Goal: Transaction & Acquisition: Download file/media

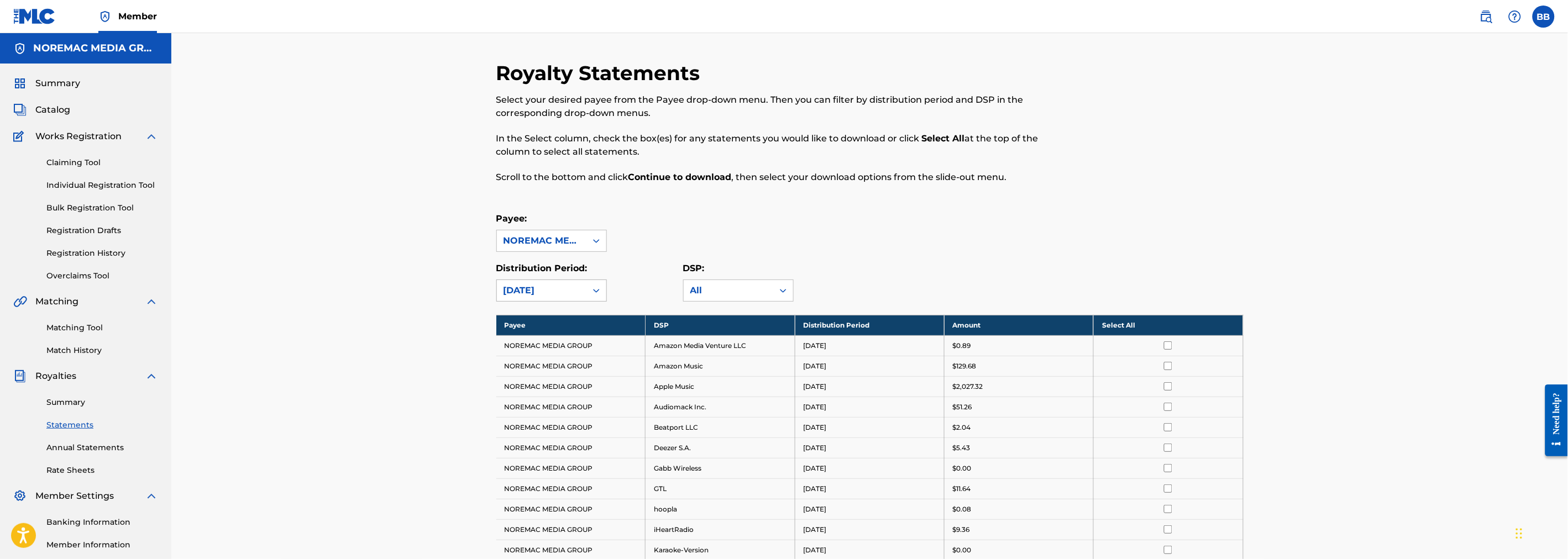
click at [562, 295] on div "[DATE]" at bounding box center [541, 291] width 76 height 14
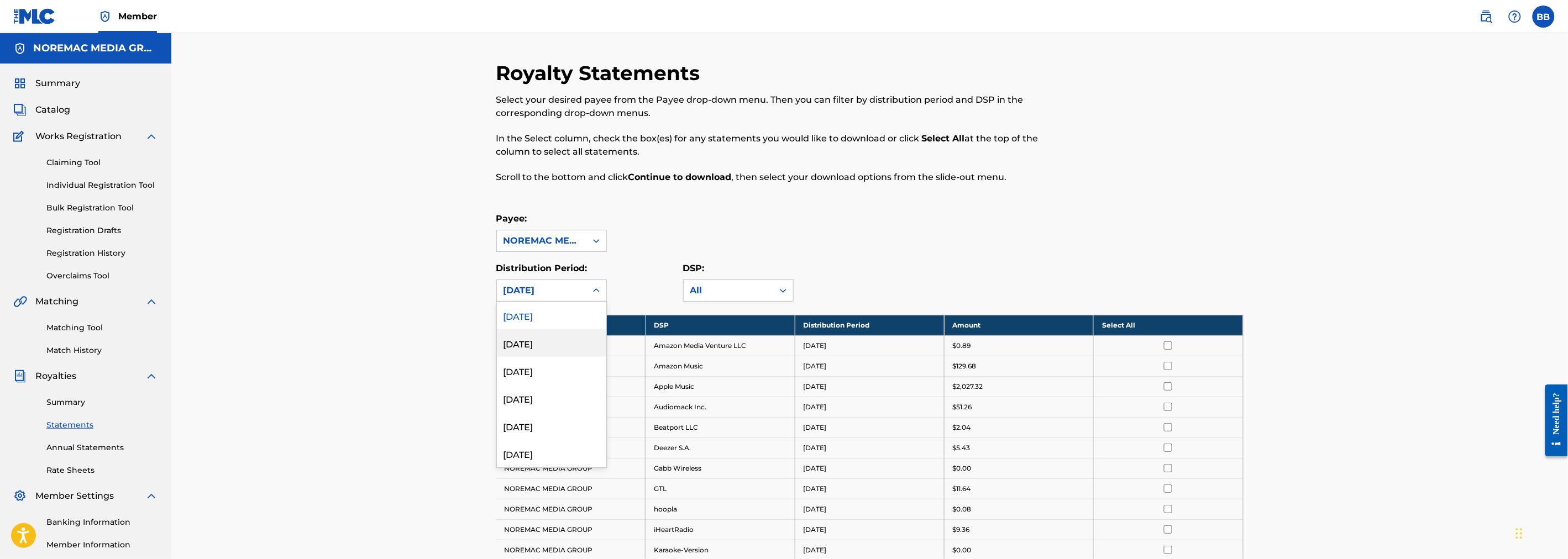
click at [531, 344] on div "[DATE]" at bounding box center [551, 343] width 109 height 27
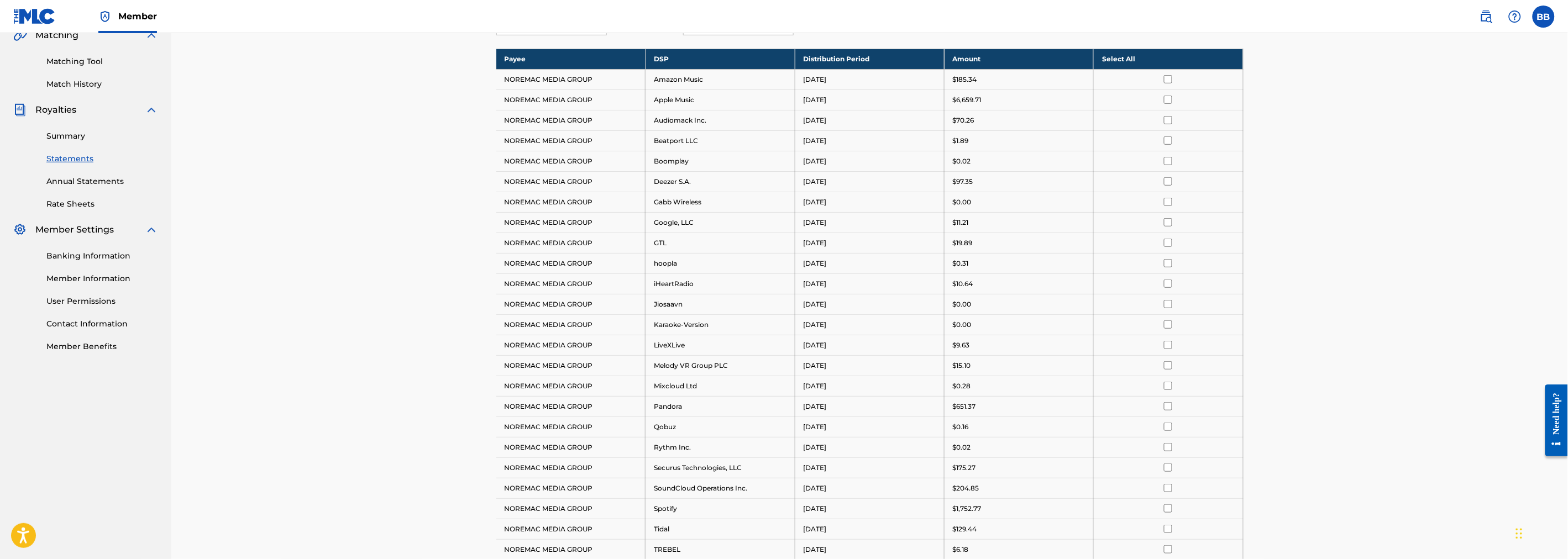
scroll to position [184, 0]
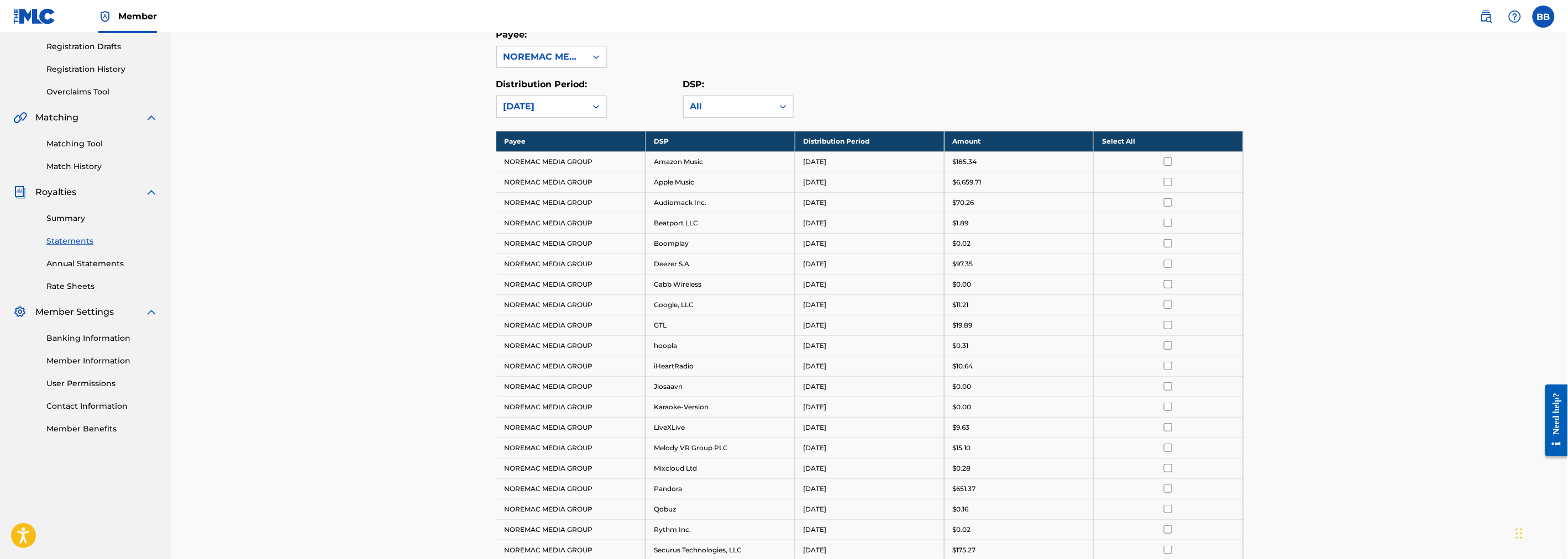
click at [1184, 143] on th "Select All" at bounding box center [1168, 141] width 149 height 20
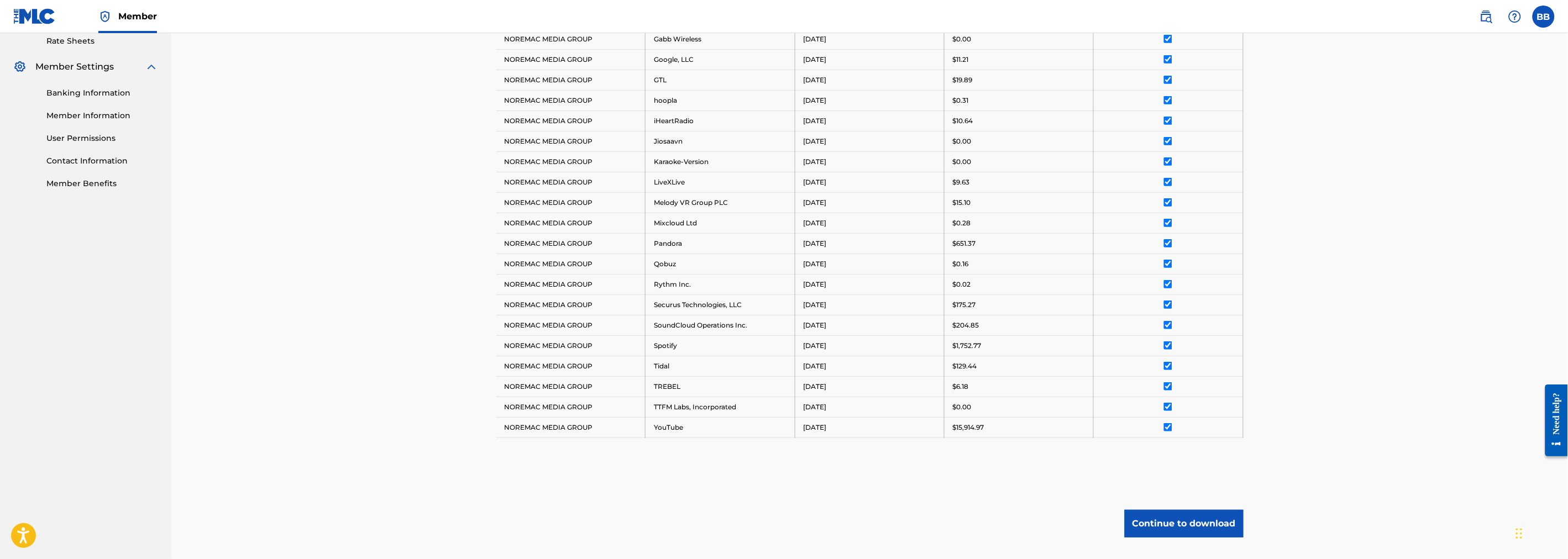
scroll to position [505, 0]
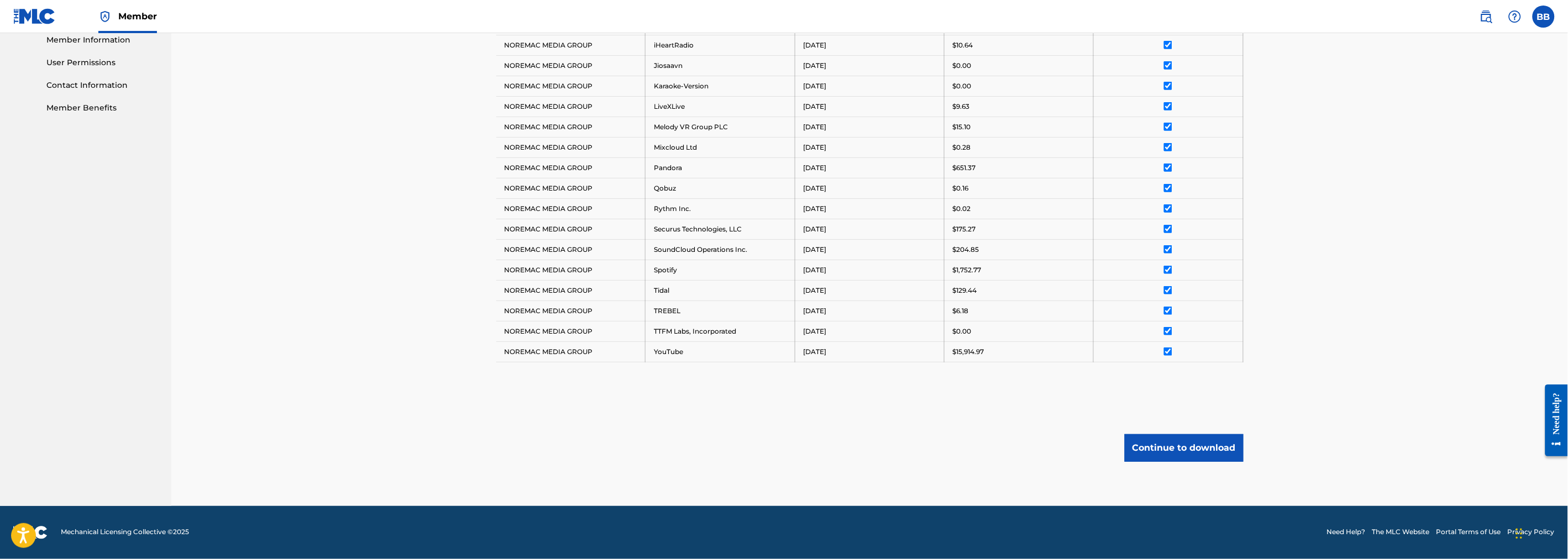
click at [1169, 451] on button "Continue to download" at bounding box center [1183, 448] width 119 height 27
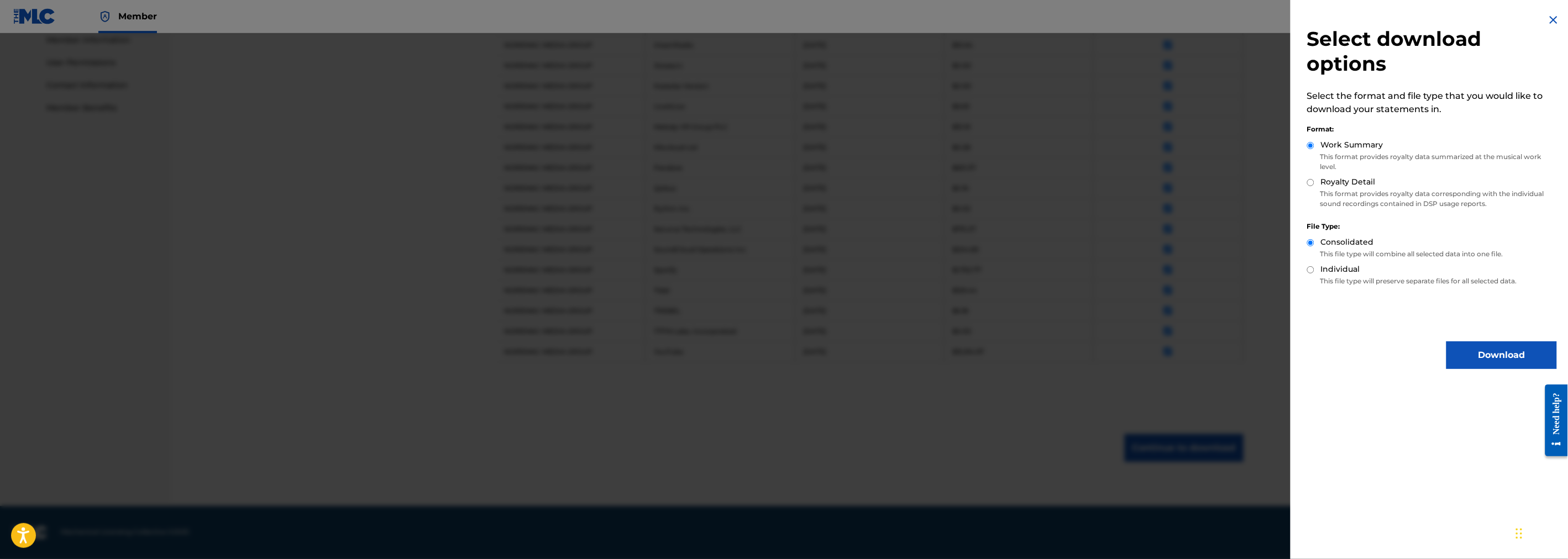
click at [1311, 186] on div "Royalty Detail" at bounding box center [1431, 183] width 250 height 13
click at [1315, 185] on div "Royalty Detail" at bounding box center [1431, 183] width 250 height 13
click at [1313, 184] on input "Royalty Detail" at bounding box center [1310, 183] width 7 height 7
radio input "true"
click at [1474, 347] on button "Download" at bounding box center [1501, 355] width 110 height 27
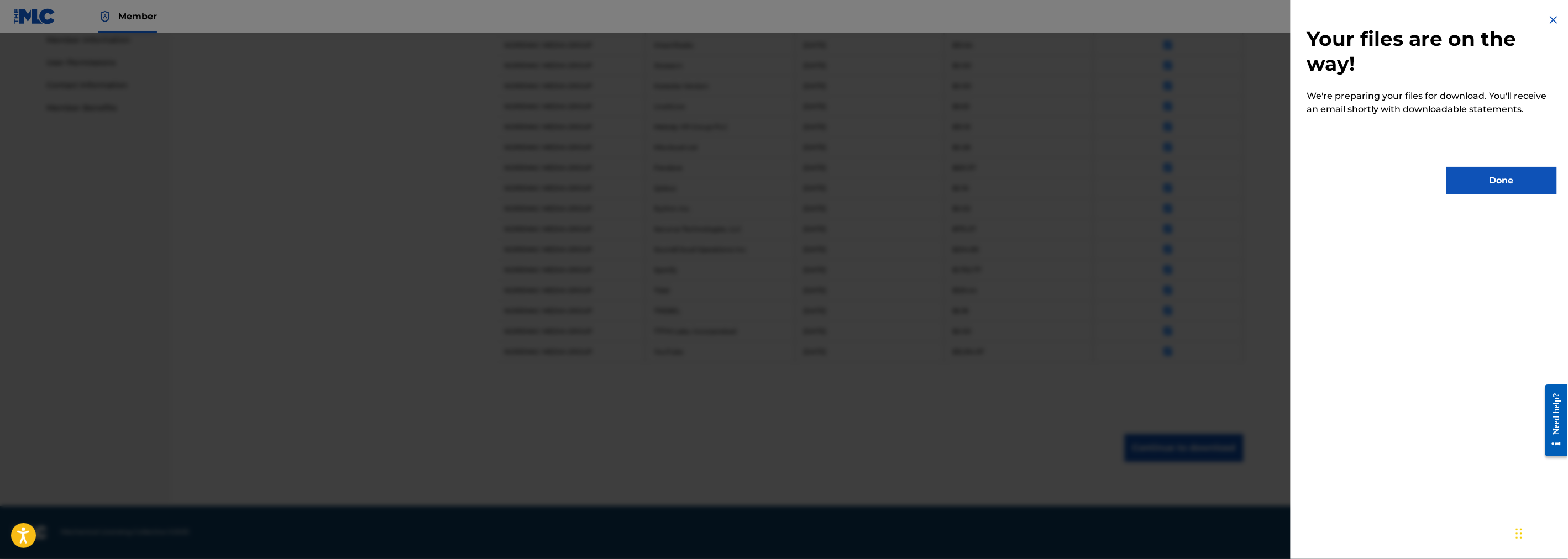
click at [1485, 175] on button "Done" at bounding box center [1501, 181] width 110 height 27
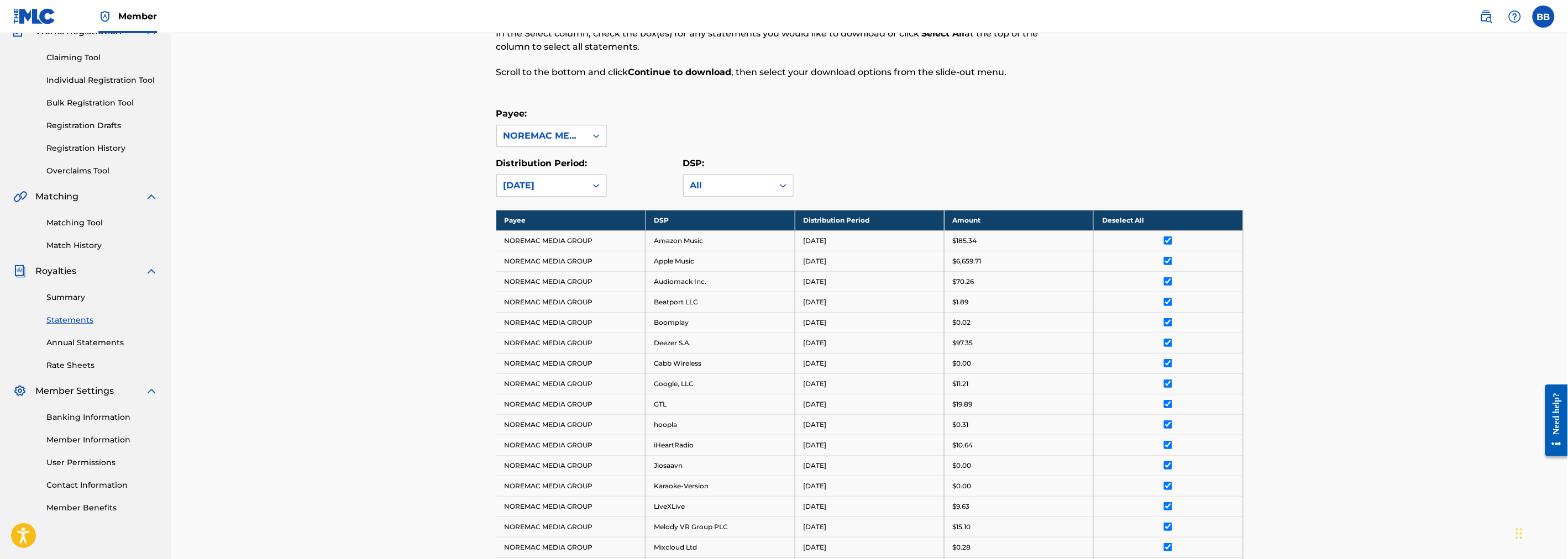
scroll to position [123, 0]
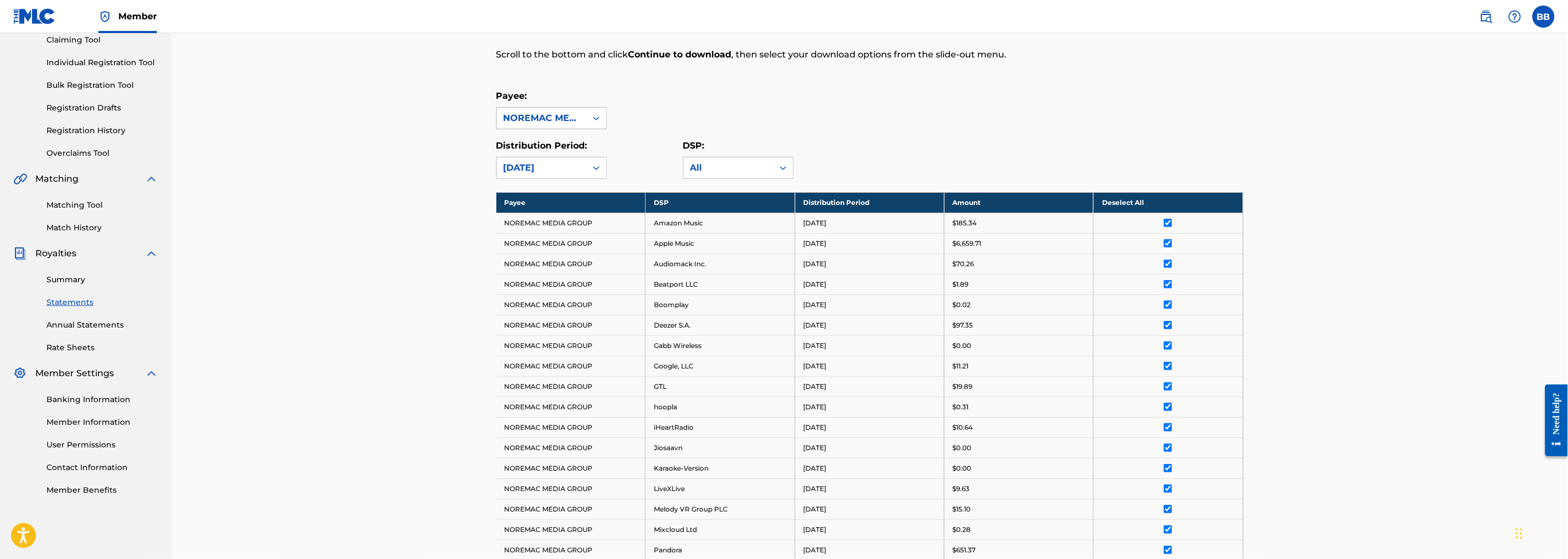
click at [563, 115] on div "NOREMAC MEDIA GROUP" at bounding box center [541, 119] width 76 height 14
click at [528, 224] on div "NOREMAC SONGS BRAVO" at bounding box center [551, 231] width 109 height 41
click at [546, 172] on div "[DATE]" at bounding box center [541, 168] width 76 height 14
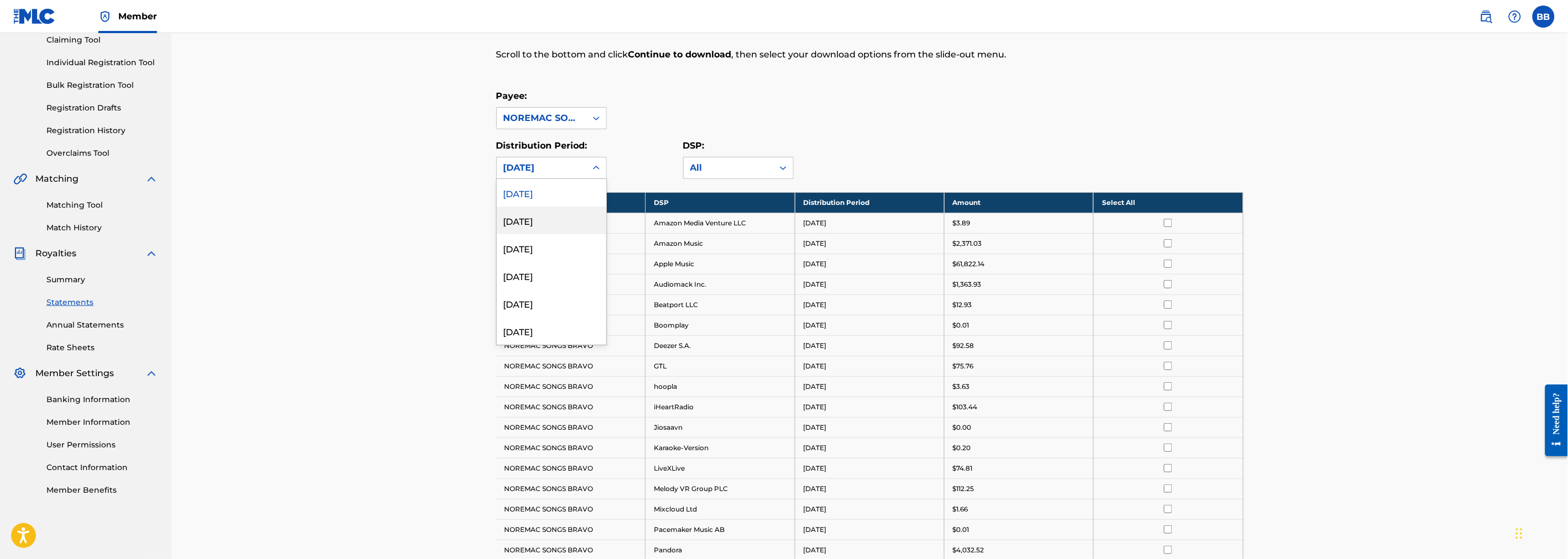
click at [542, 216] on div "[DATE]" at bounding box center [551, 220] width 109 height 27
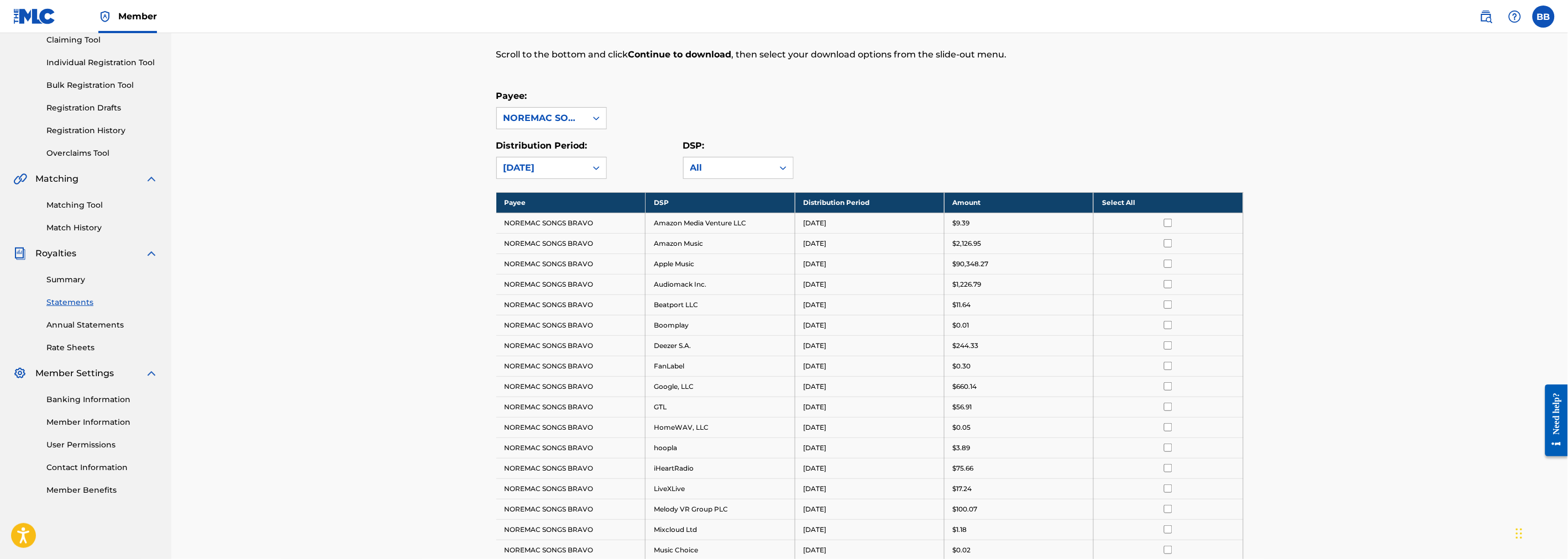
click at [1156, 196] on th "Select All" at bounding box center [1168, 202] width 149 height 20
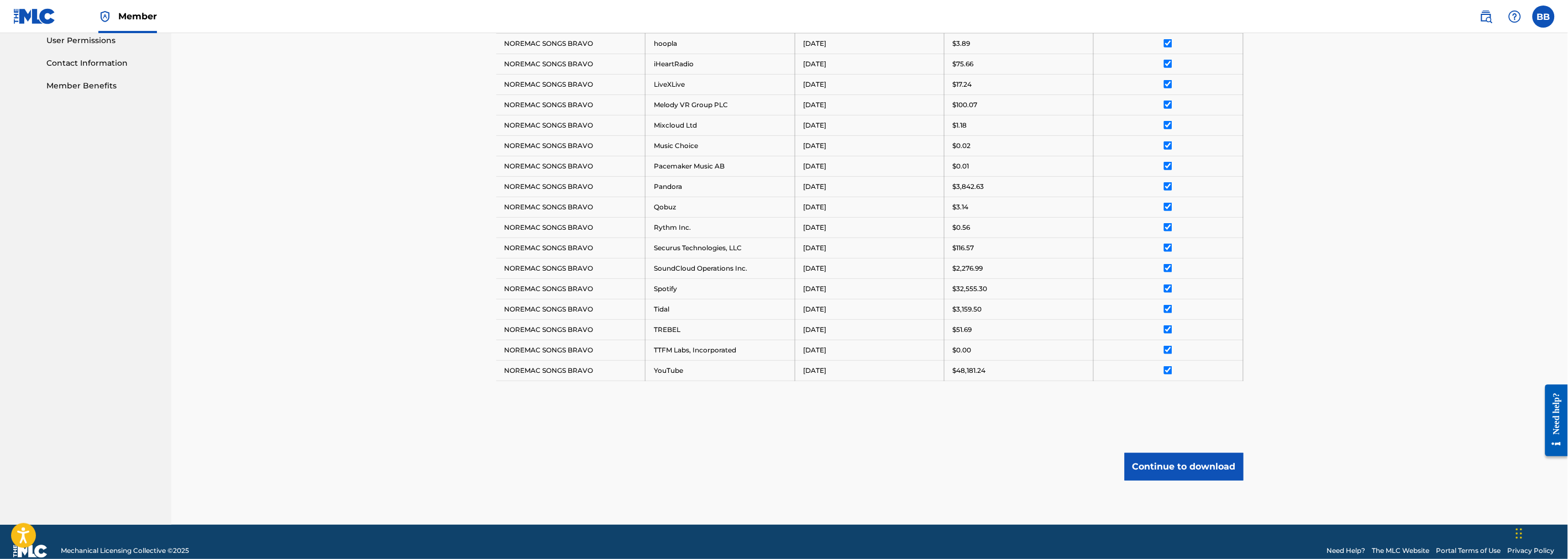
scroll to position [547, 0]
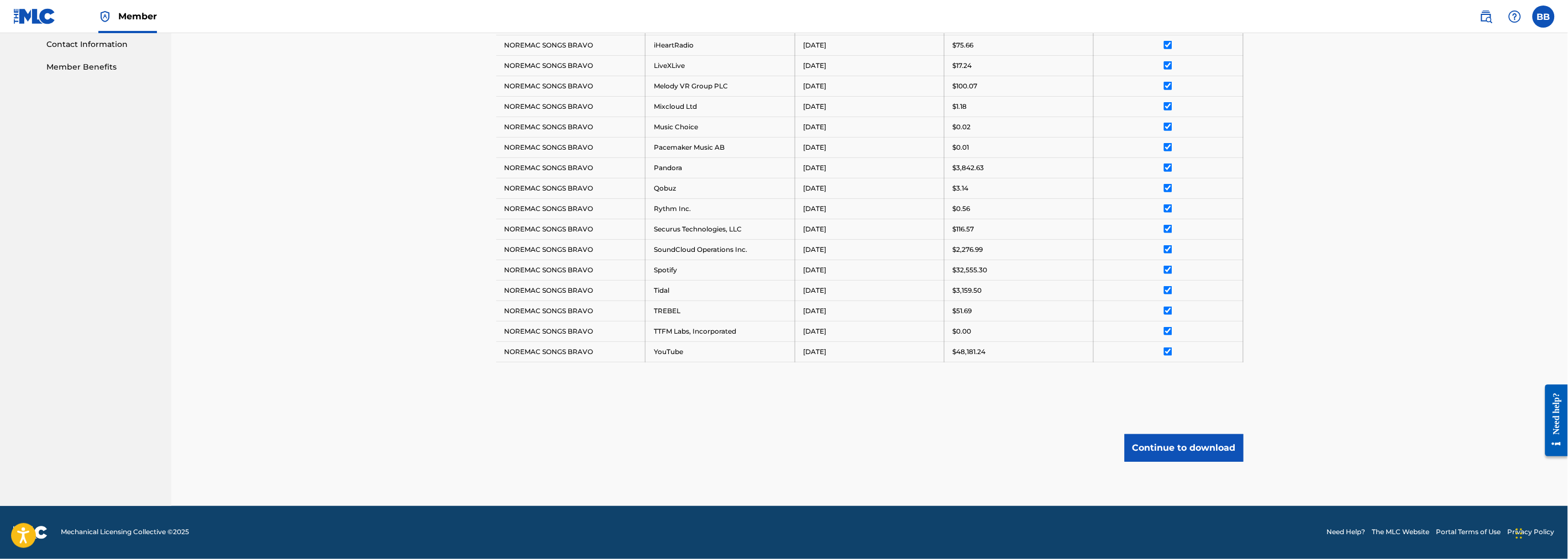
click at [1175, 450] on button "Continue to download" at bounding box center [1183, 448] width 119 height 27
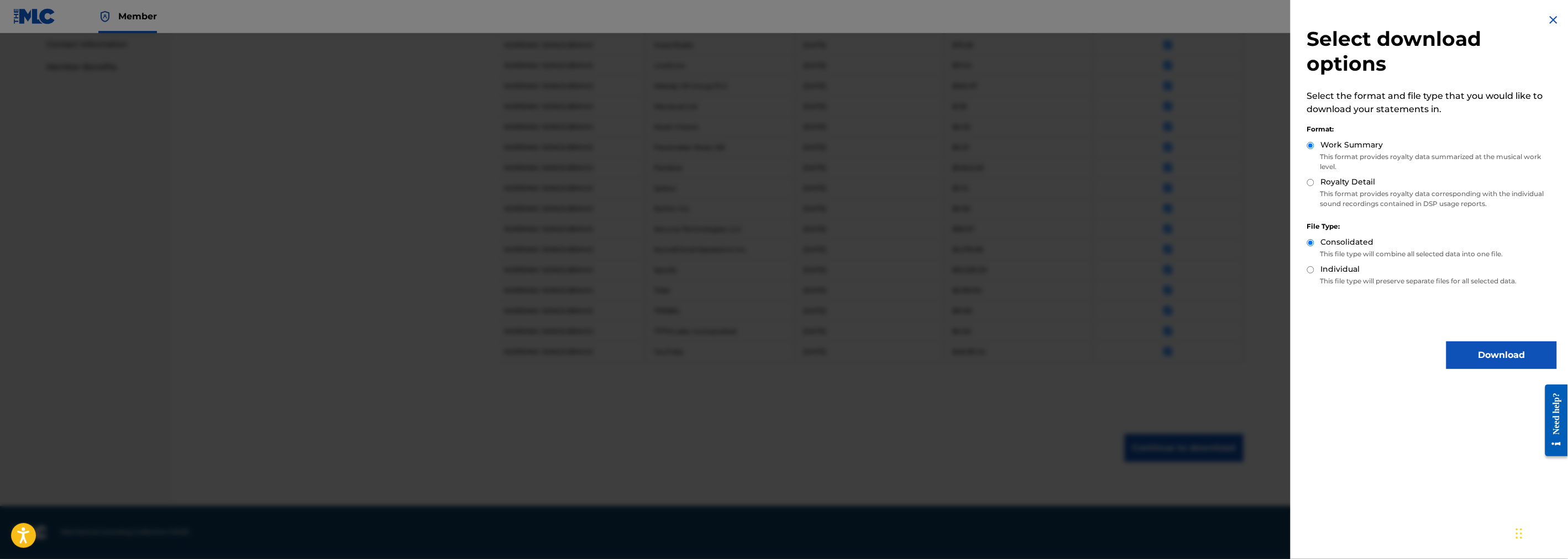
click at [1315, 179] on div "Royalty Detail" at bounding box center [1431, 183] width 250 height 13
click at [1311, 180] on input "Royalty Detail" at bounding box center [1310, 183] width 7 height 7
radio input "true"
click at [1471, 351] on button "Download" at bounding box center [1501, 355] width 110 height 27
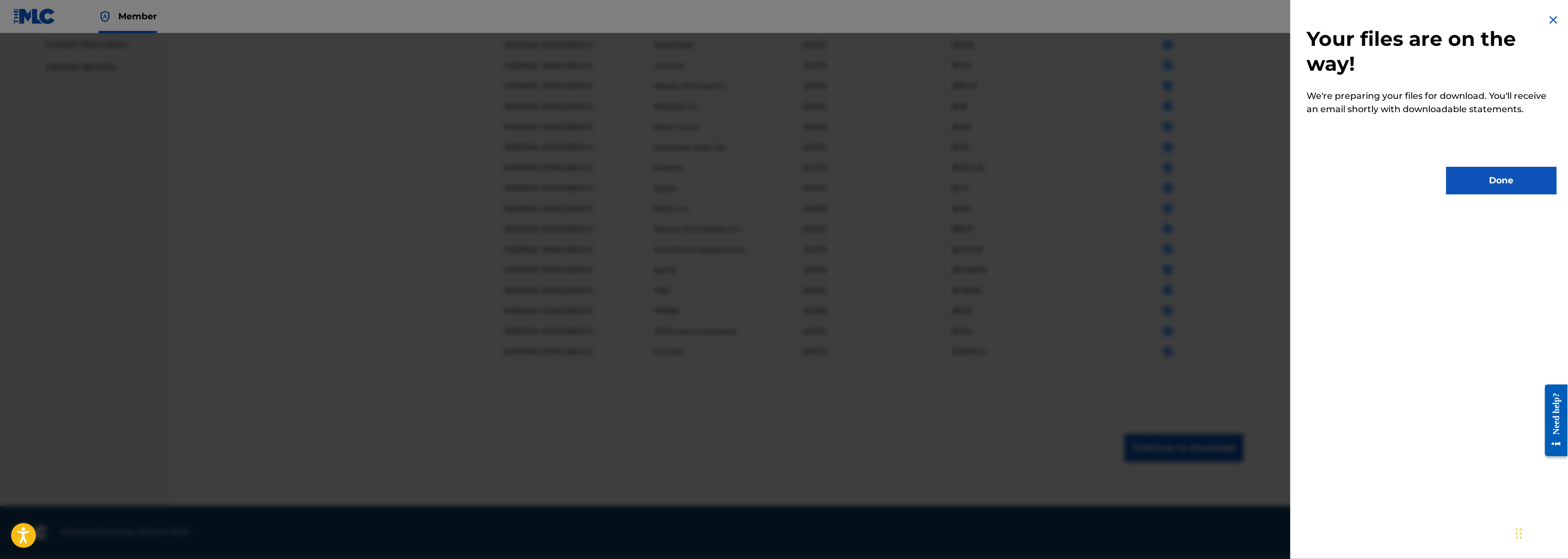
click at [1483, 172] on button "Done" at bounding box center [1501, 181] width 110 height 27
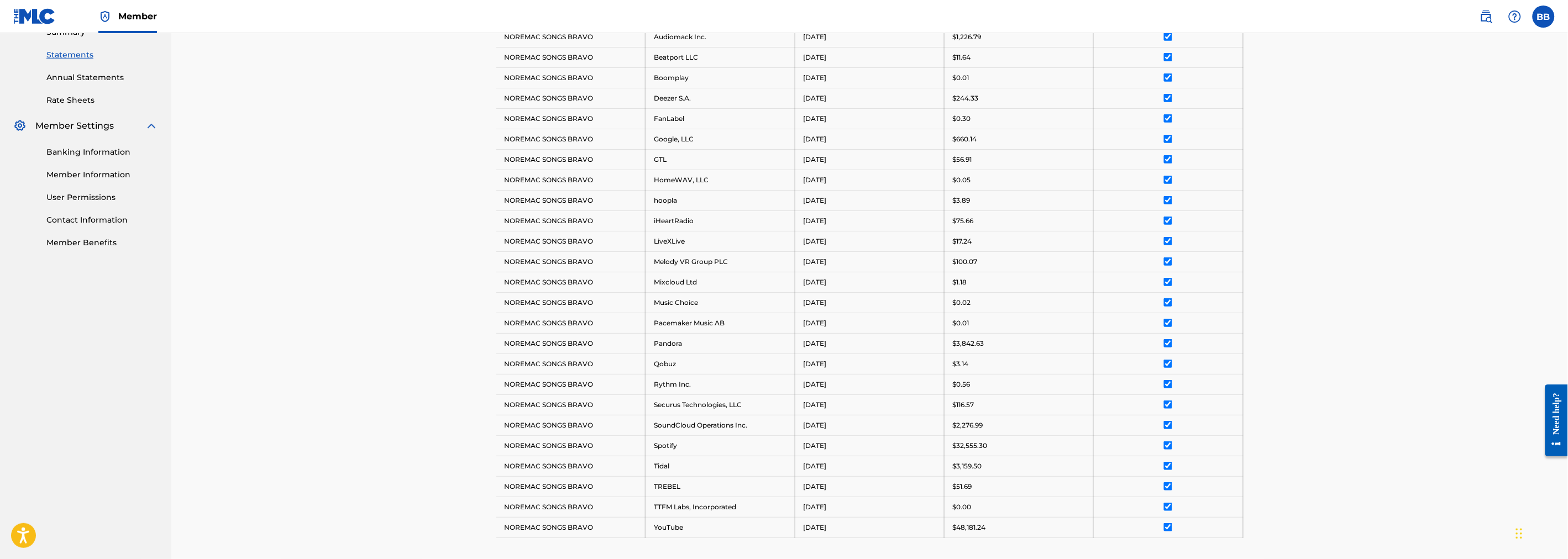
scroll to position [424, 0]
